Goal: Task Accomplishment & Management: Manage account settings

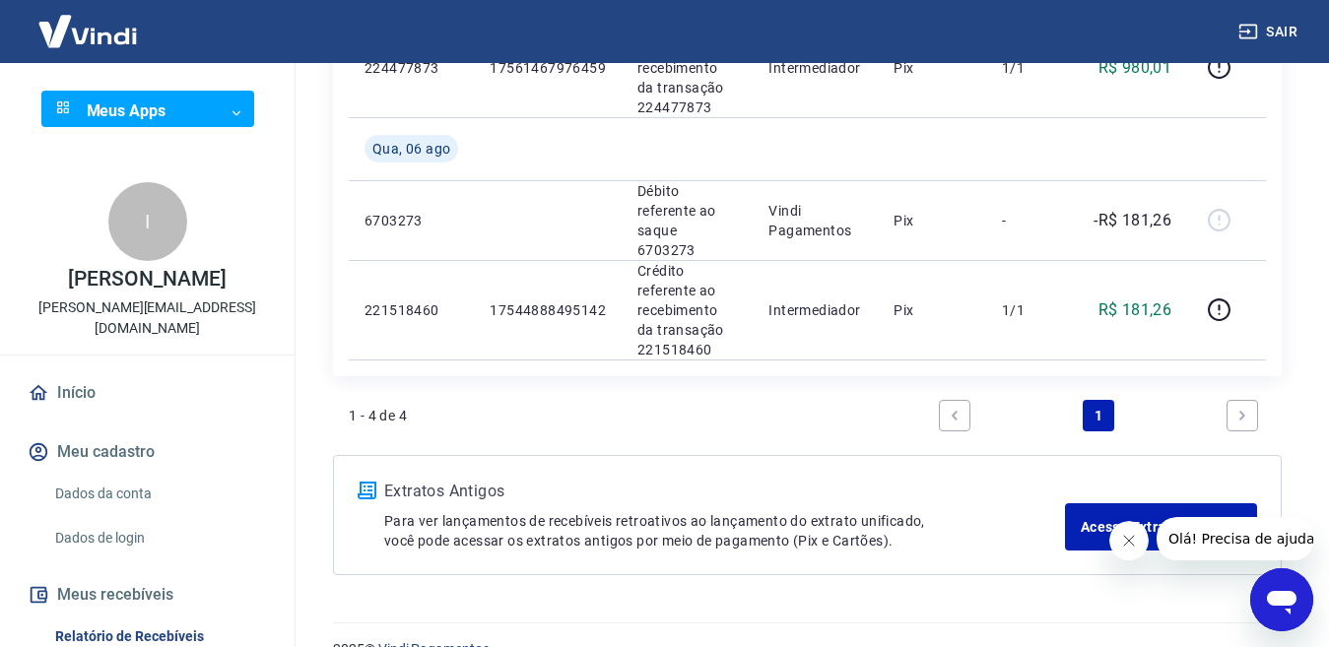
scroll to position [594, 0]
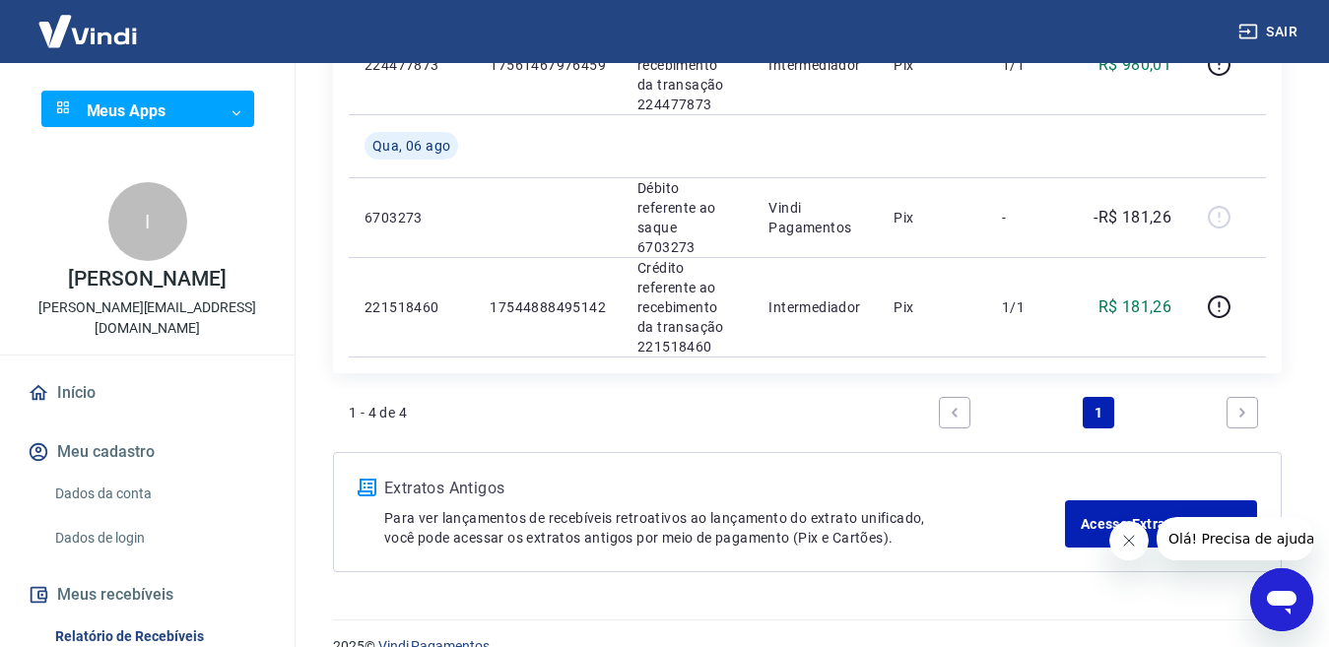
click at [1248, 406] on icon "Next page" at bounding box center [1243, 413] width 14 height 14
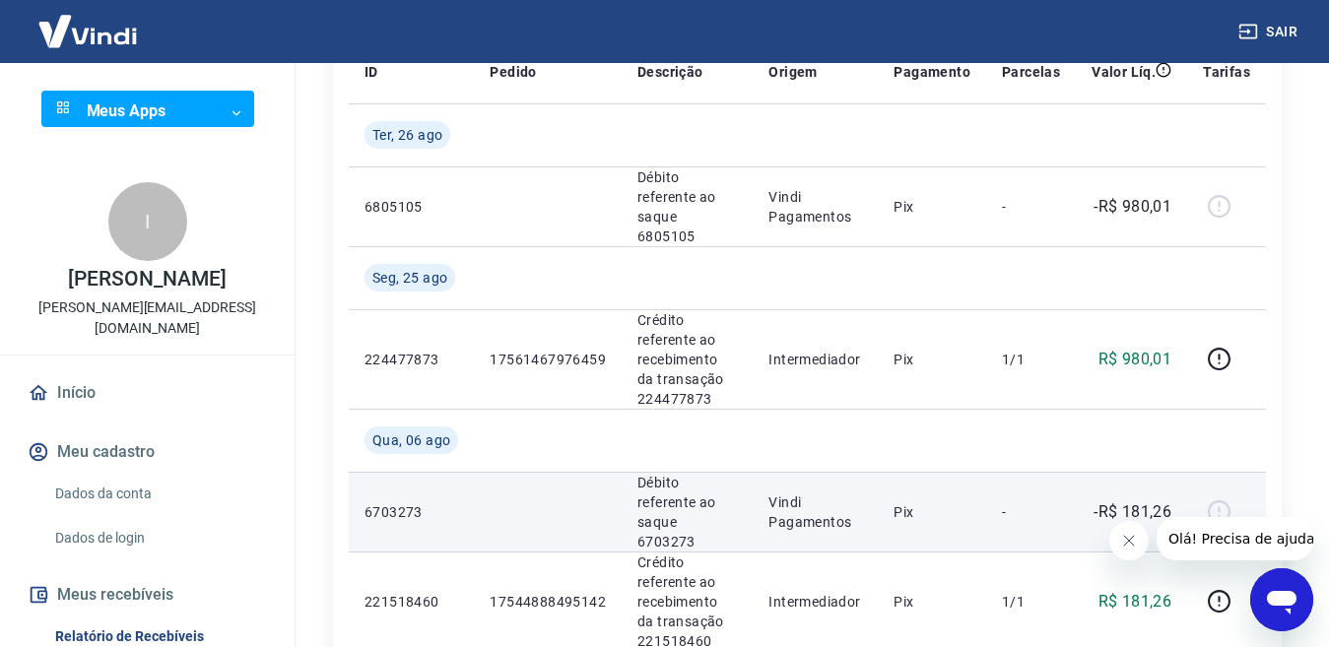
scroll to position [394, 0]
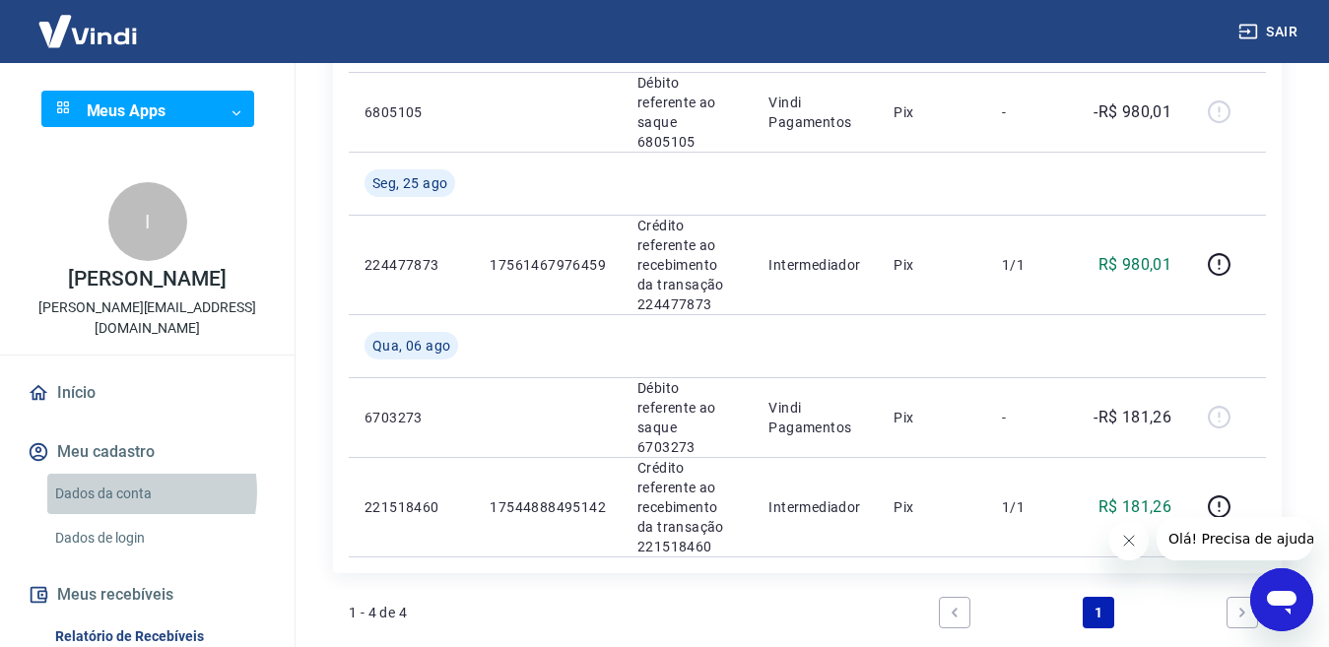
click at [123, 474] on link "Dados da conta" at bounding box center [159, 494] width 224 height 40
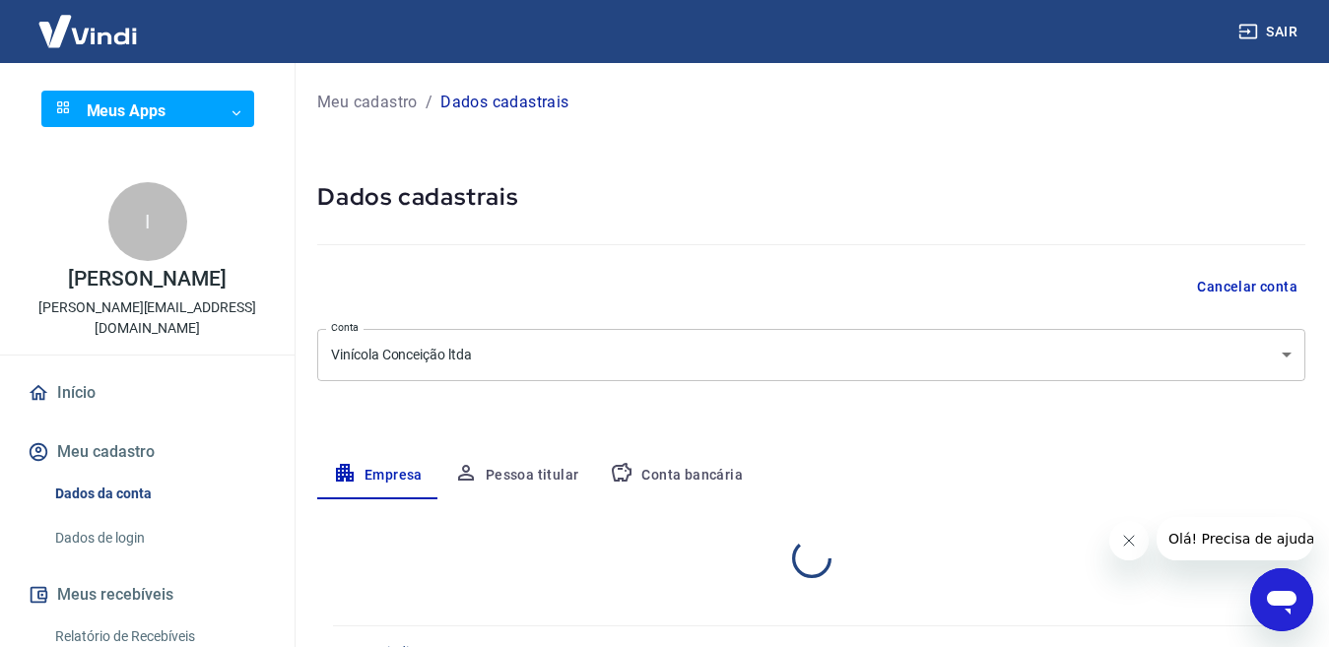
select select "RS"
select select "business"
click at [227, 115] on body "Sair Meus Apps ​ ​ I IVAN TISATTO ivan@supervinho.com.br Início Meu cadastro Da…" at bounding box center [664, 323] width 1329 height 647
